Goal: Task Accomplishment & Management: Manage account settings

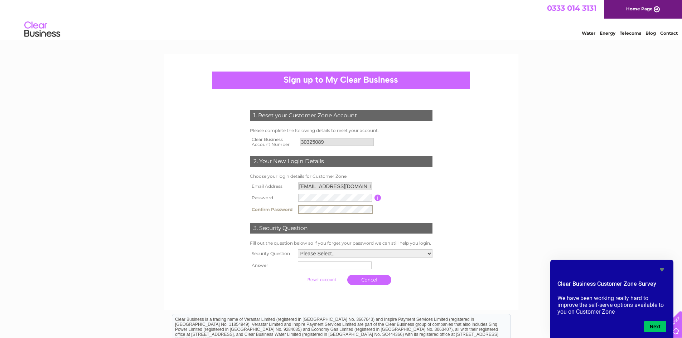
click at [391, 254] on select "Please Select.. In what town or city was your first job? In what town or city d…" at bounding box center [365, 254] width 135 height 9
select select "1"
click at [297, 249] on select "Please Select.. In what town or city was your first job? In what town or city d…" at bounding box center [364, 253] width 135 height 9
click at [348, 270] on td at bounding box center [365, 265] width 138 height 12
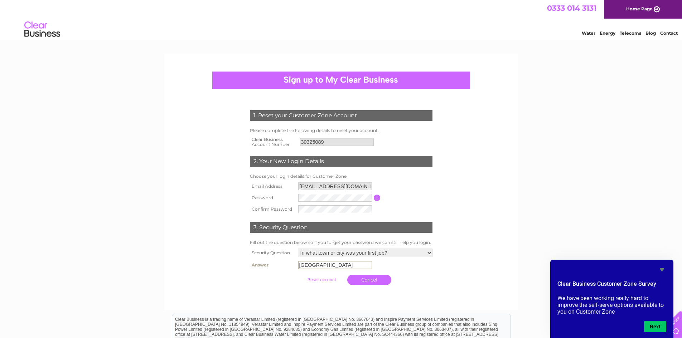
type input "[GEOGRAPHIC_DATA]"
click at [378, 200] on input "button" at bounding box center [377, 198] width 7 height 6
click at [235, 221] on div "1. Reset your Customer Zone Account Please complete the following details to re…" at bounding box center [341, 196] width 216 height 186
click at [514, 196] on div "1. Reset your Customer Zone Account Please complete the following details to re…" at bounding box center [341, 182] width 355 height 257
click at [378, 200] on input "button" at bounding box center [377, 198] width 7 height 6
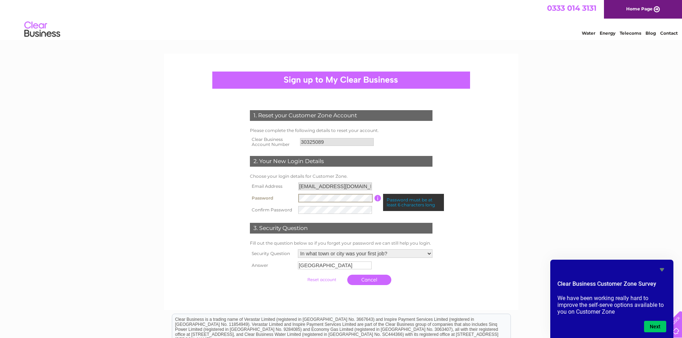
click at [221, 210] on form "1. Reset your Customer Zone Account Please complete the following details to re…" at bounding box center [341, 199] width 341 height 207
click at [399, 207] on table "Email Address [EMAIL_ADDRESS][DOMAIN_NAME] Password Password must be at least 6…" at bounding box center [341, 198] width 186 height 35
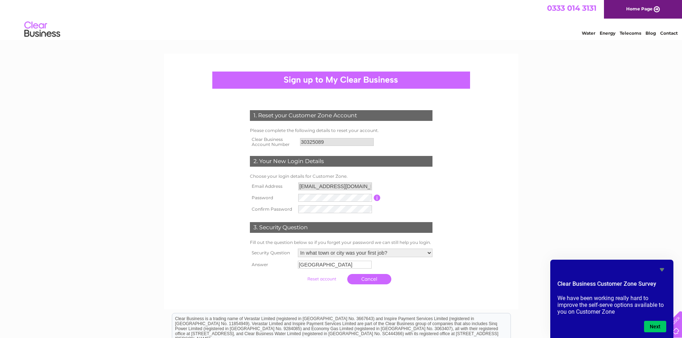
click at [380, 201] on input "button" at bounding box center [377, 198] width 7 height 6
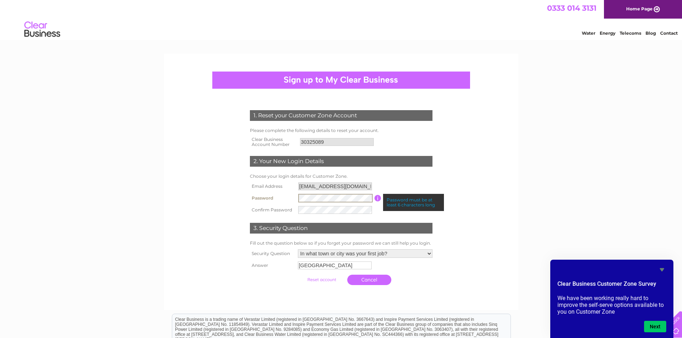
click at [246, 220] on div "1. Reset your Customer Zone Account Please complete the following details to re…" at bounding box center [341, 196] width 216 height 186
click at [300, 275] on input "submit" at bounding box center [322, 280] width 44 height 10
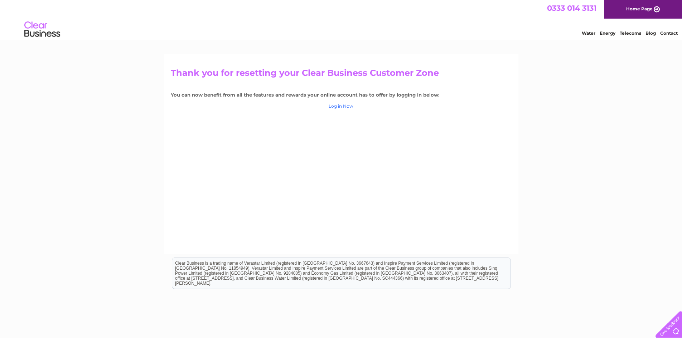
click at [344, 106] on link "Log in Now" at bounding box center [341, 106] width 25 height 5
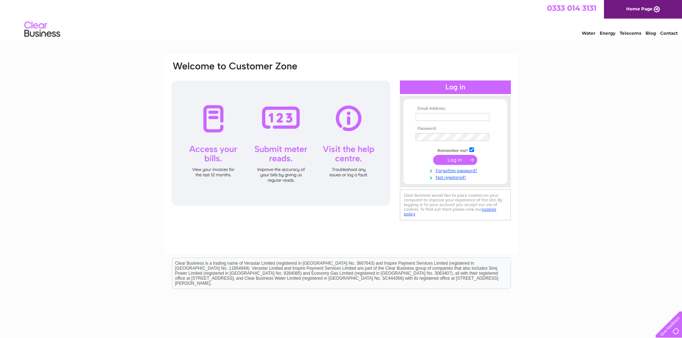
type input "[EMAIL_ADDRESS][DOMAIN_NAME]"
click at [463, 159] on input "submit" at bounding box center [455, 160] width 44 height 10
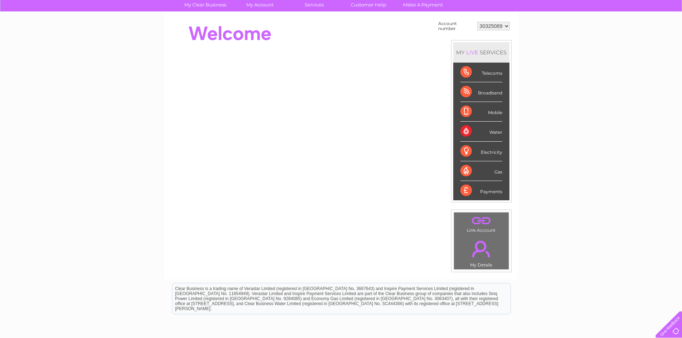
scroll to position [72, 0]
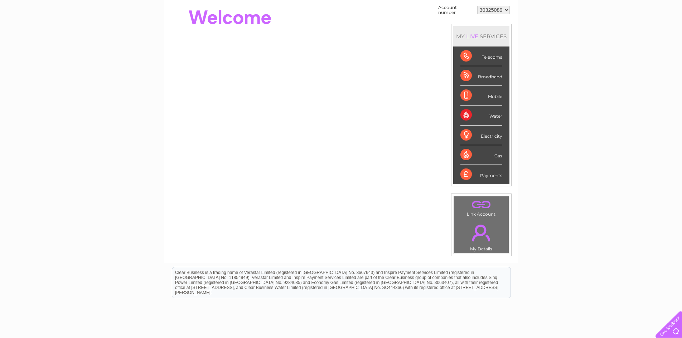
click at [469, 174] on div "Payments" at bounding box center [482, 174] width 42 height 19
